Goal: Go to known website: Access a specific website the user already knows

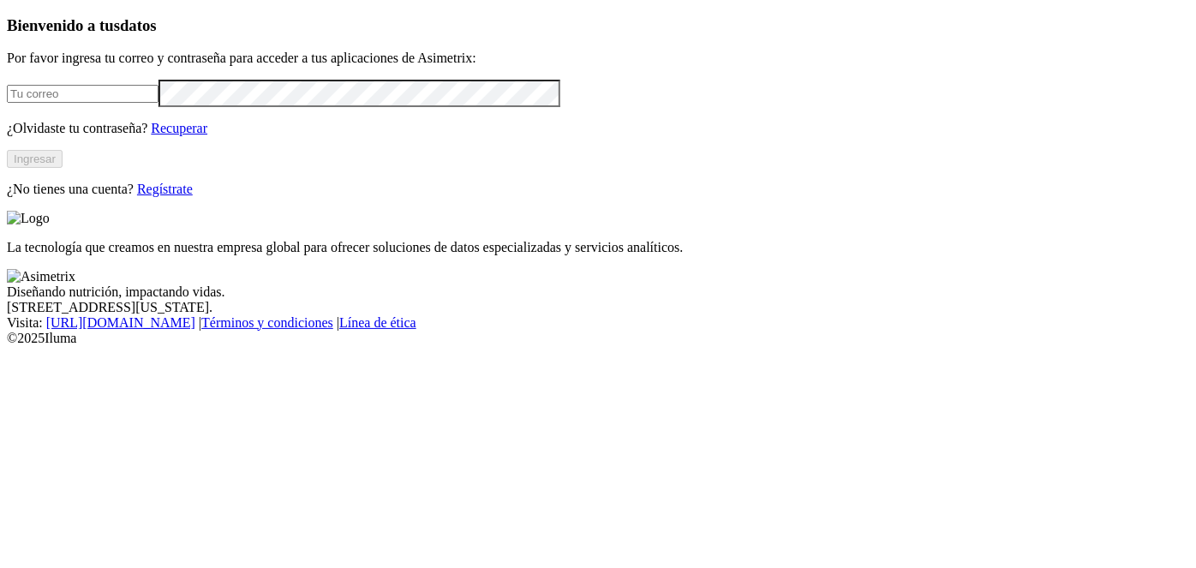
type input "[EMAIL_ADDRESS][DOMAIN_NAME]"
click at [63, 168] on button "Ingresar" at bounding box center [35, 159] width 56 height 18
